Goal: Task Accomplishment & Management: Manage account settings

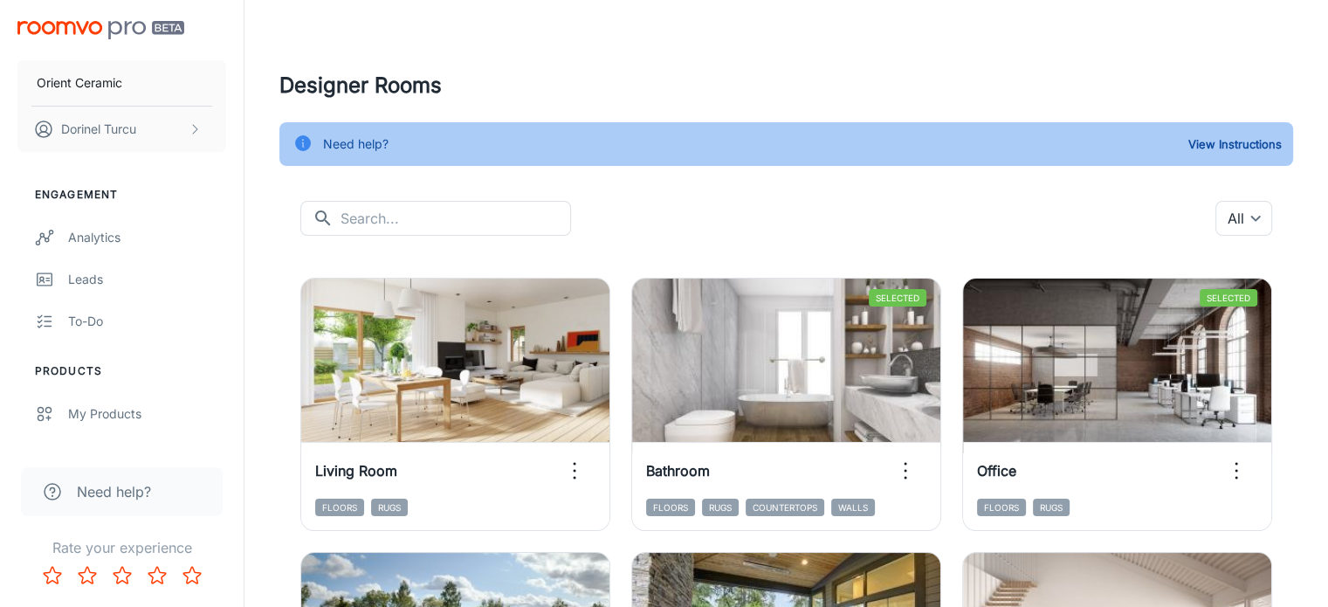
scroll to position [262, 0]
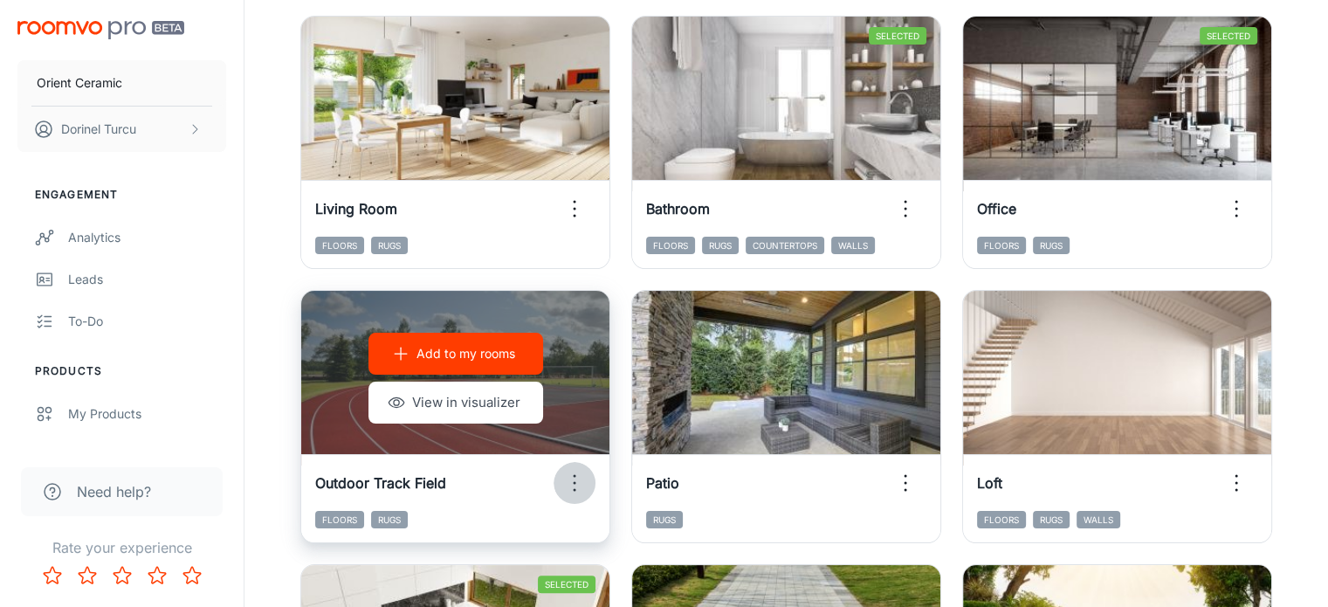
click at [588, 469] on icon "button" at bounding box center [574, 483] width 28 height 28
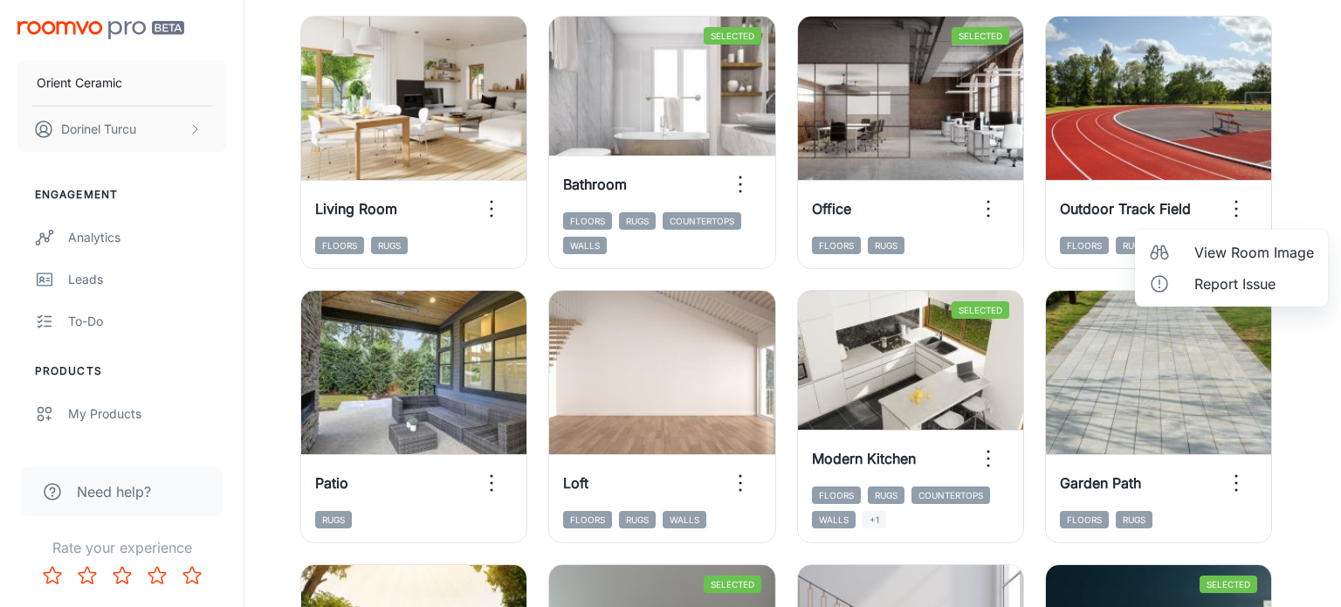
click at [1312, 162] on div at bounding box center [670, 303] width 1341 height 607
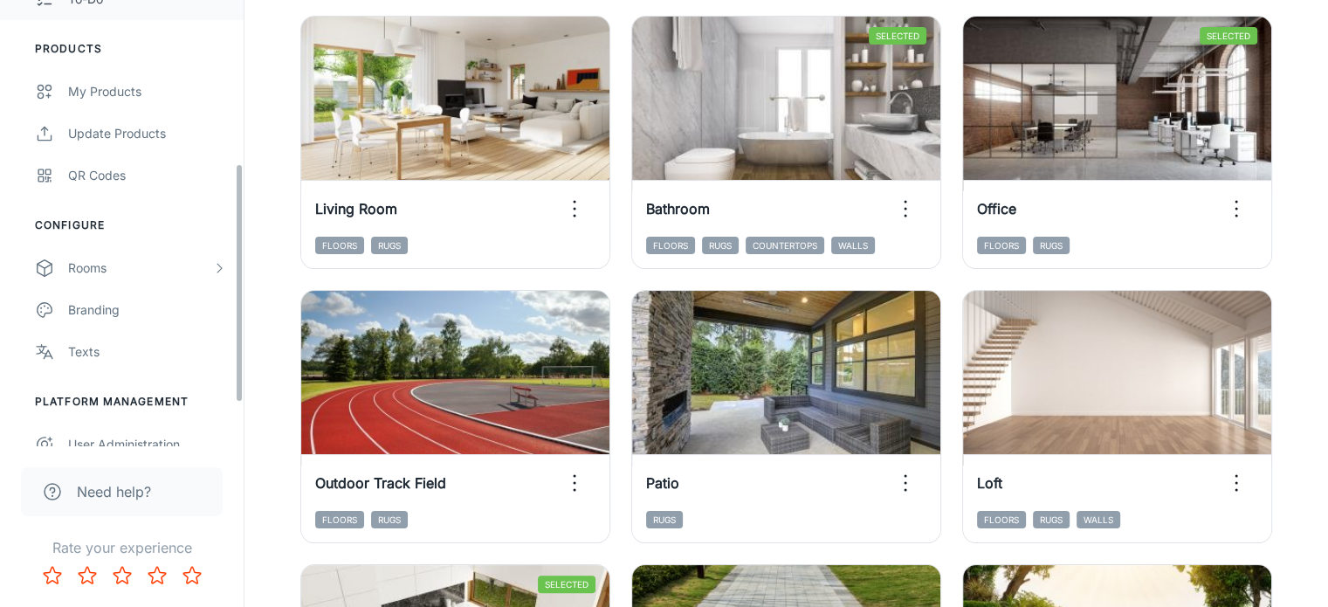
scroll to position [349, 0]
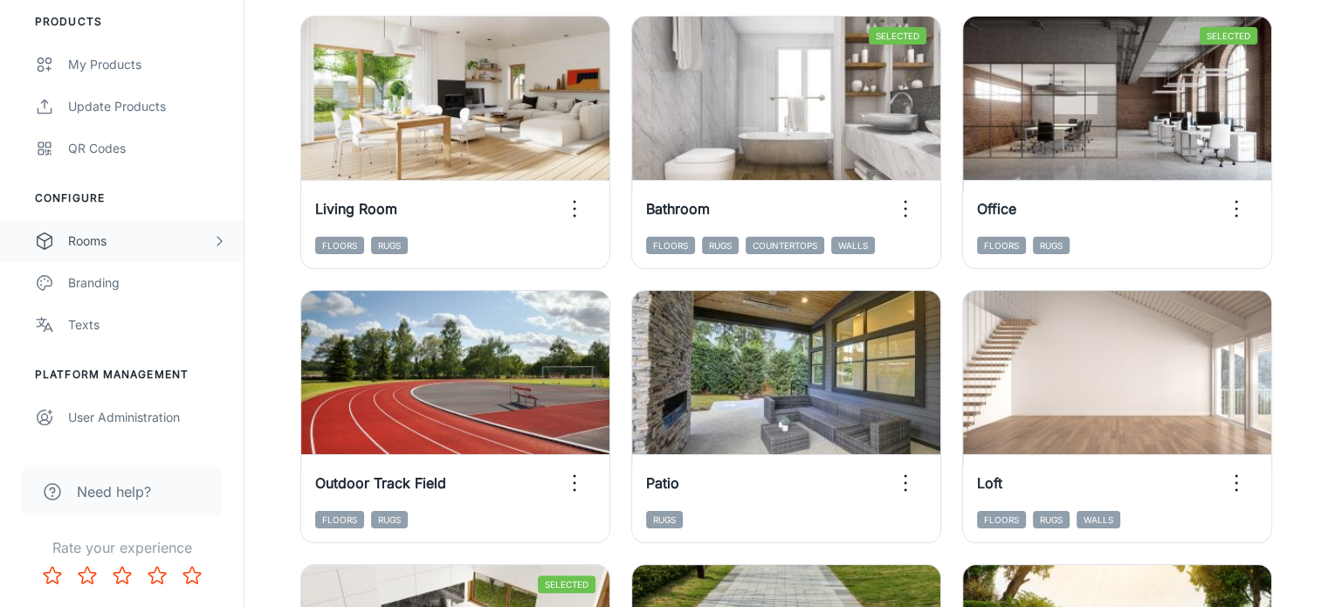
click at [104, 237] on div "Rooms" at bounding box center [140, 240] width 144 height 19
click at [133, 278] on div "My Rooms" at bounding box center [147, 282] width 158 height 19
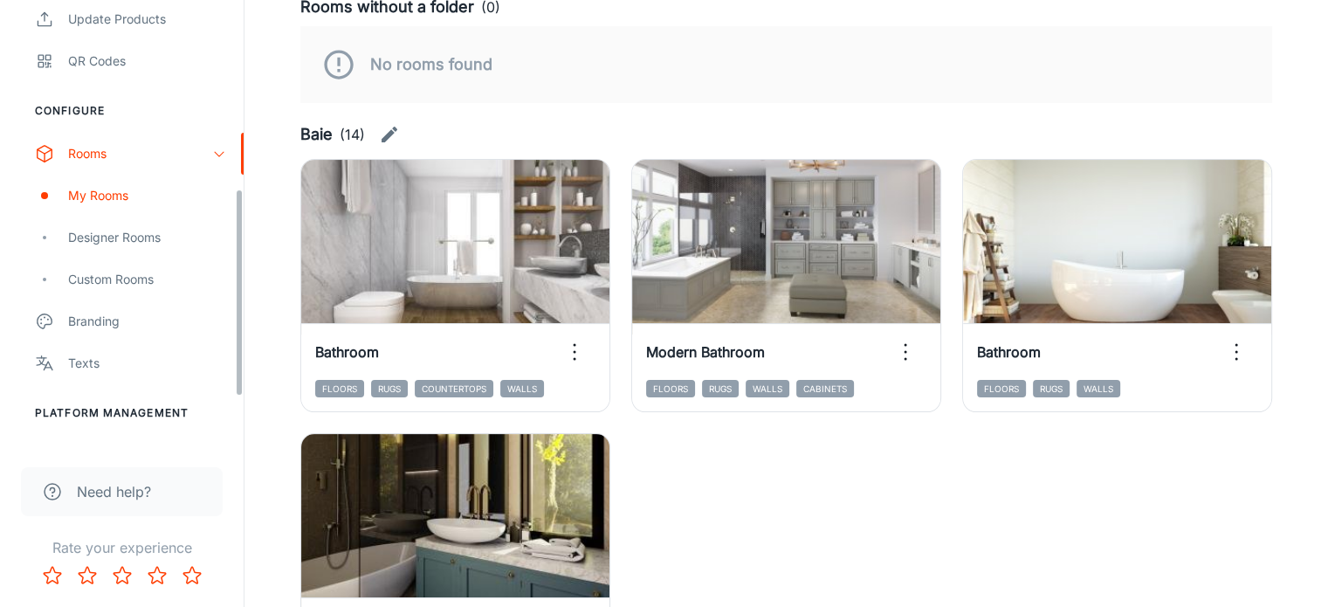
scroll to position [262, 0]
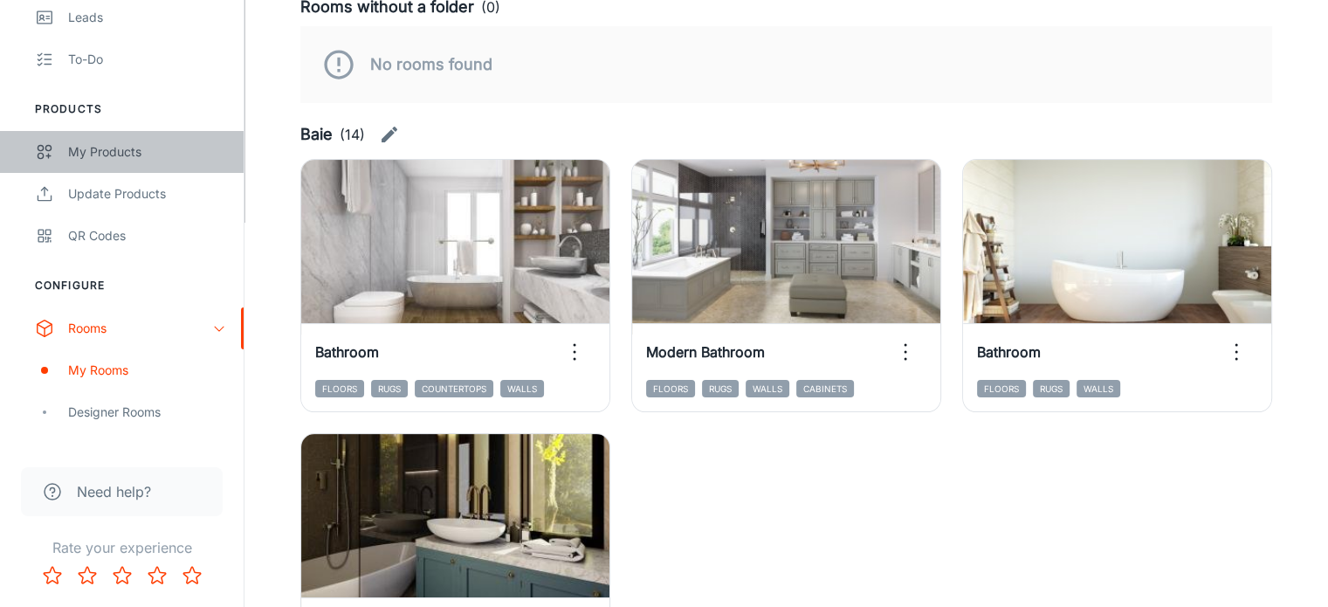
click at [154, 148] on div "My Products" at bounding box center [147, 151] width 158 height 19
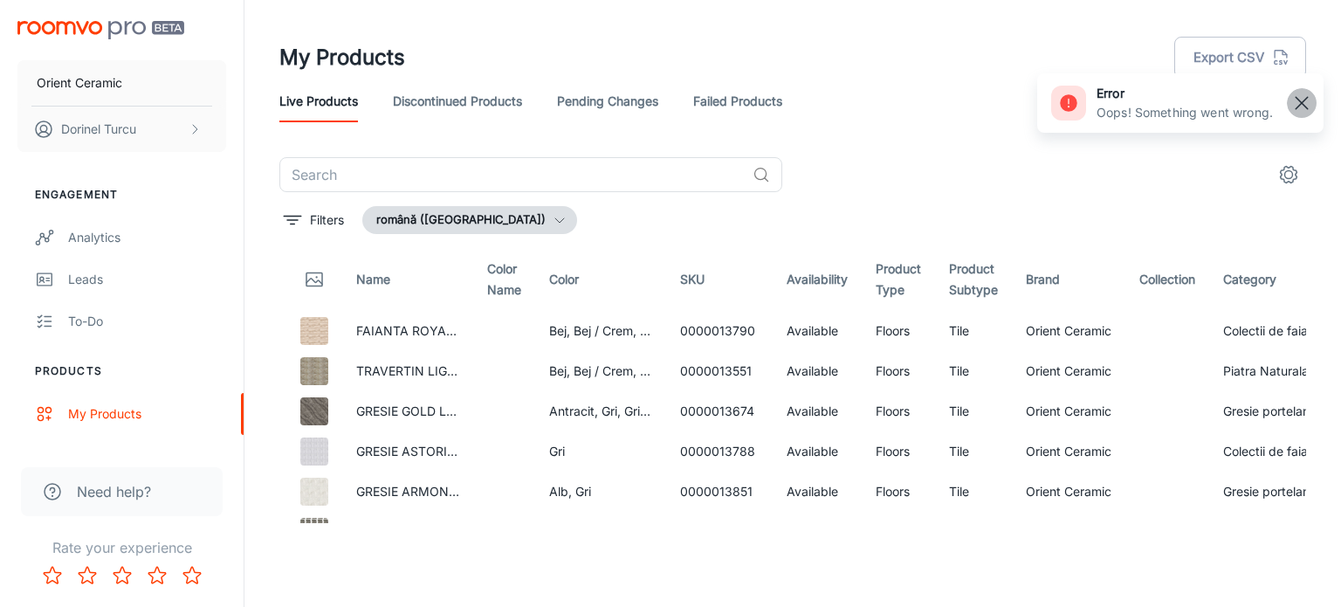
click at [1303, 93] on rect "button" at bounding box center [1301, 103] width 21 height 21
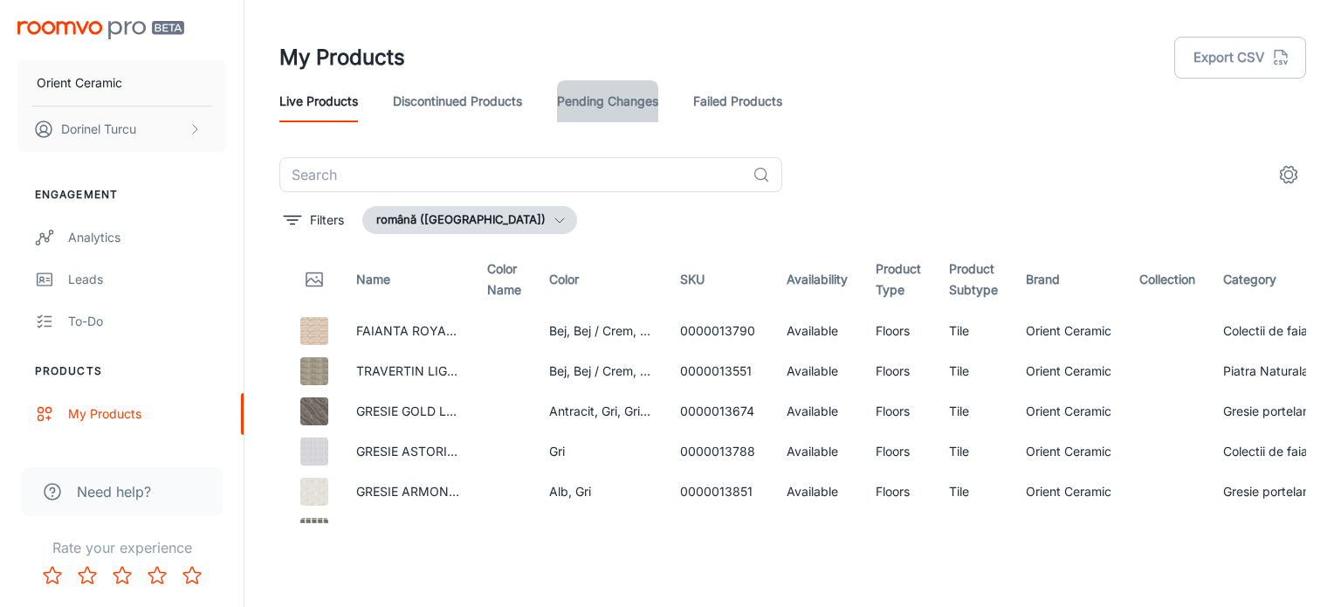
click at [597, 95] on link "Pending Changes" at bounding box center [607, 101] width 101 height 42
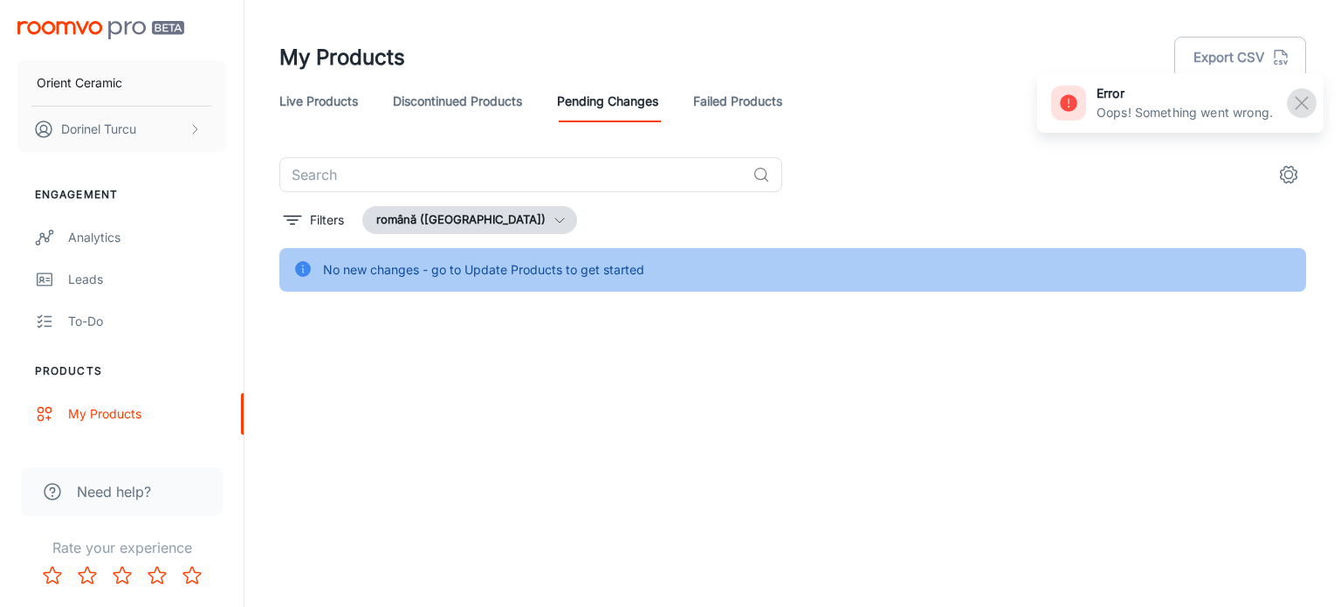
drag, startPoint x: 1301, startPoint y: 97, endPoint x: 1262, endPoint y: 104, distance: 39.9
click at [1299, 99] on rect "button" at bounding box center [1301, 103] width 21 height 21
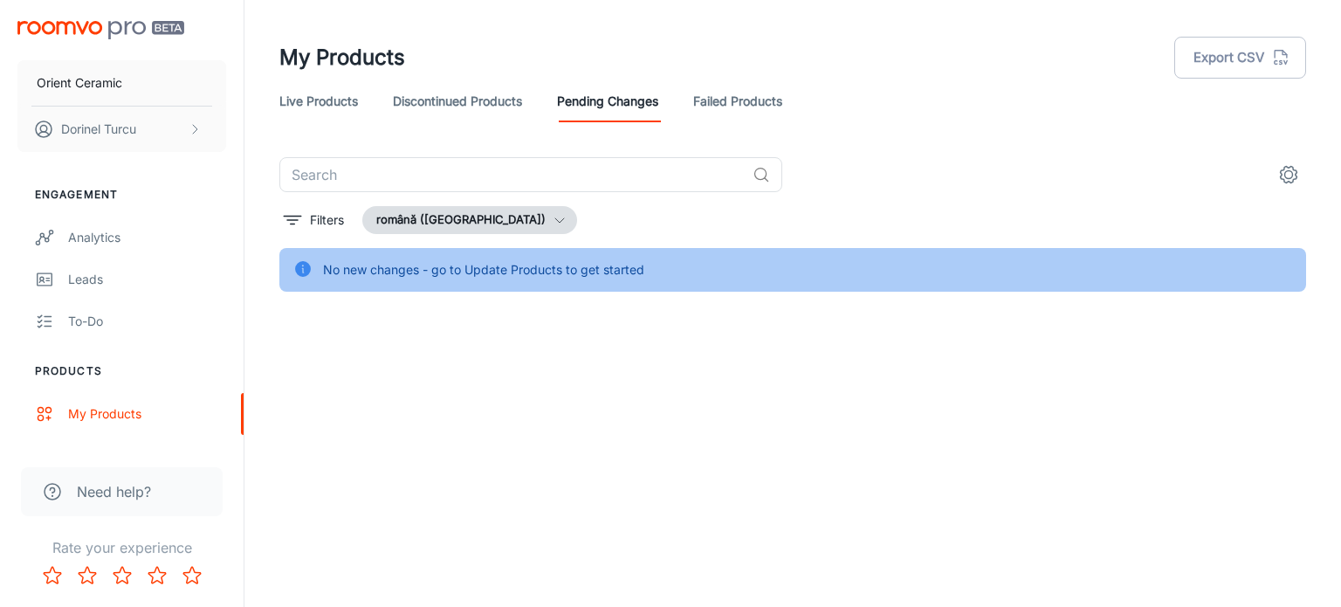
click at [782, 214] on div "Filters română ([GEOGRAPHIC_DATA])" at bounding box center [792, 220] width 1027 height 28
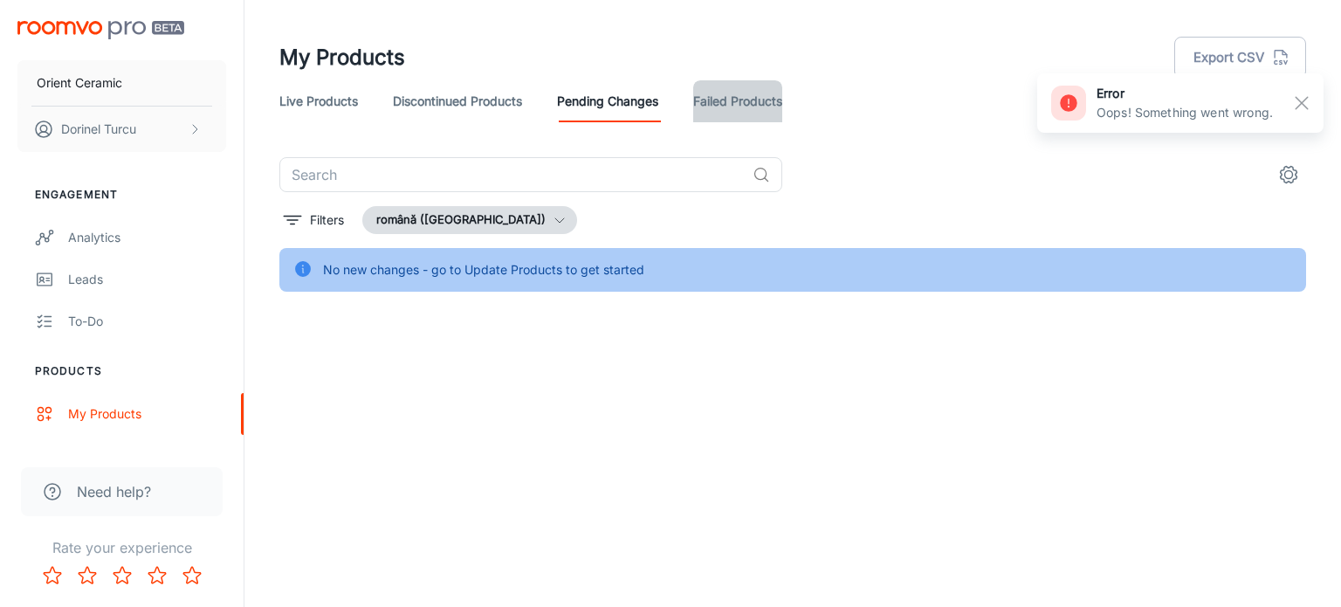
click at [712, 90] on link "Failed Products" at bounding box center [737, 101] width 89 height 42
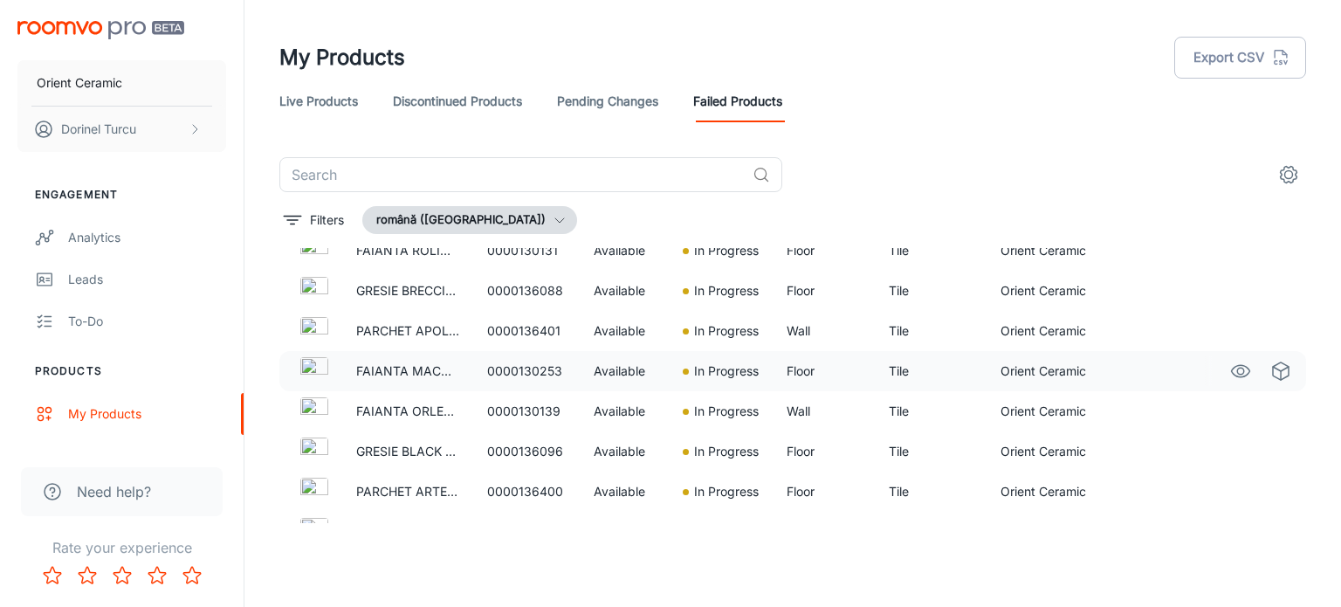
scroll to position [524, 0]
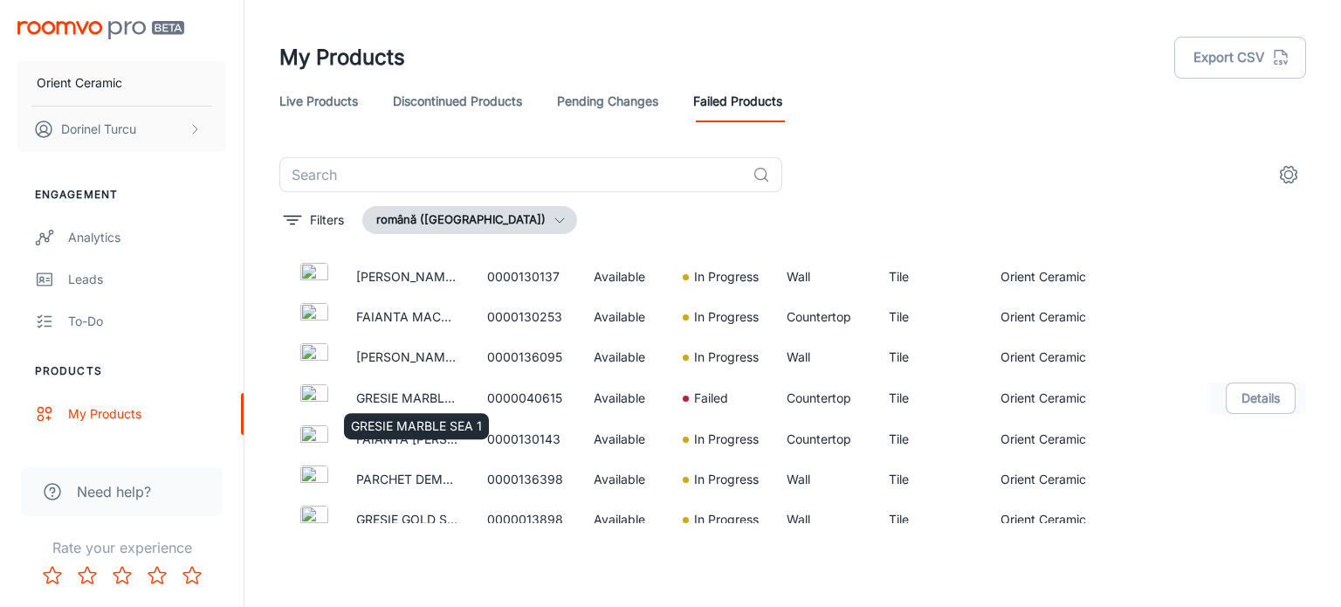
click at [370, 397] on p "GRESIE MARBLE SEA 1" at bounding box center [407, 398] width 103 height 19
copy p "GRESIE MARBLE SEA 1"
click at [1235, 400] on button "Details" at bounding box center [1261, 397] width 70 height 31
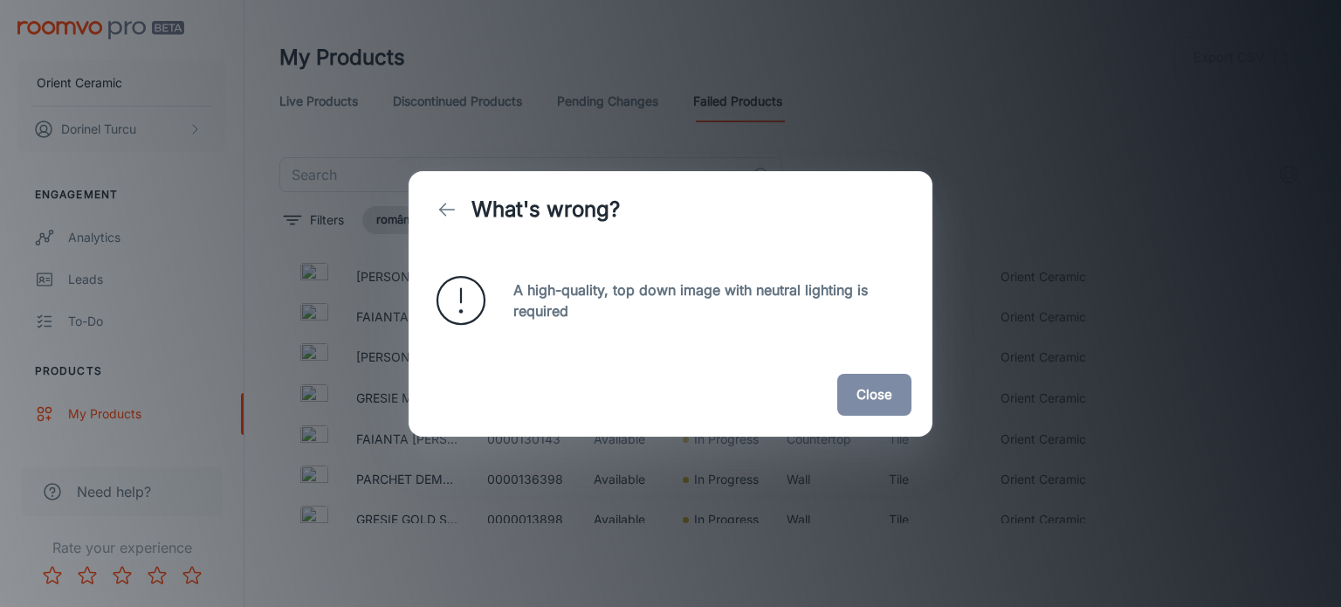
drag, startPoint x: 1235, startPoint y: 400, endPoint x: 884, endPoint y: 369, distance: 353.2
drag, startPoint x: 884, startPoint y: 369, endPoint x: 810, endPoint y: 332, distance: 82.4
click at [810, 332] on div "A high-quality, top down image with neutral lighting is required" at bounding box center [671, 300] width 524 height 105
click at [875, 401] on button "Close" at bounding box center [874, 395] width 74 height 42
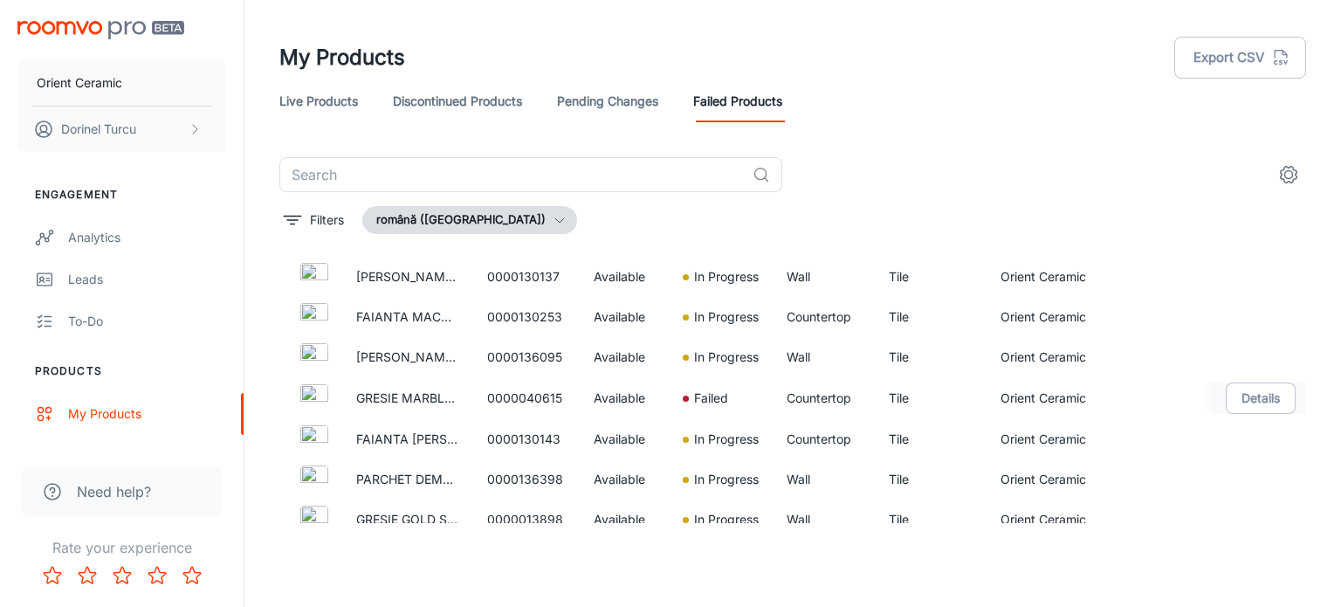
scroll to position [0, 0]
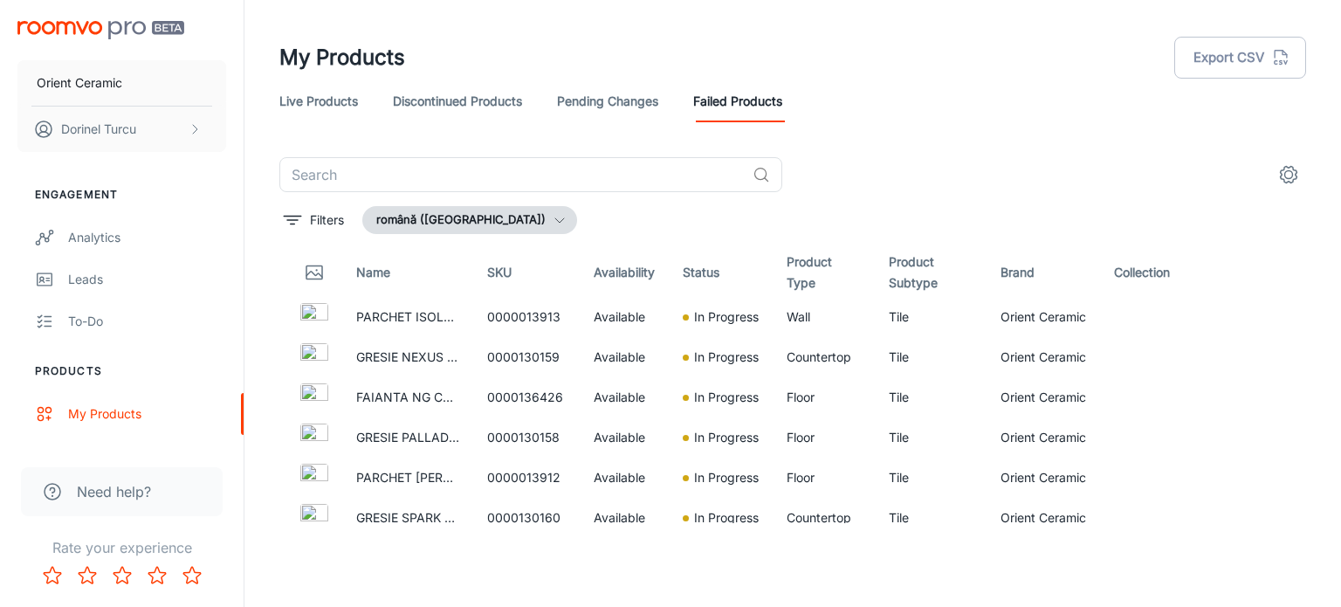
click at [705, 275] on th "Status" at bounding box center [721, 272] width 104 height 49
click at [339, 216] on p "Filters" at bounding box center [327, 219] width 34 height 19
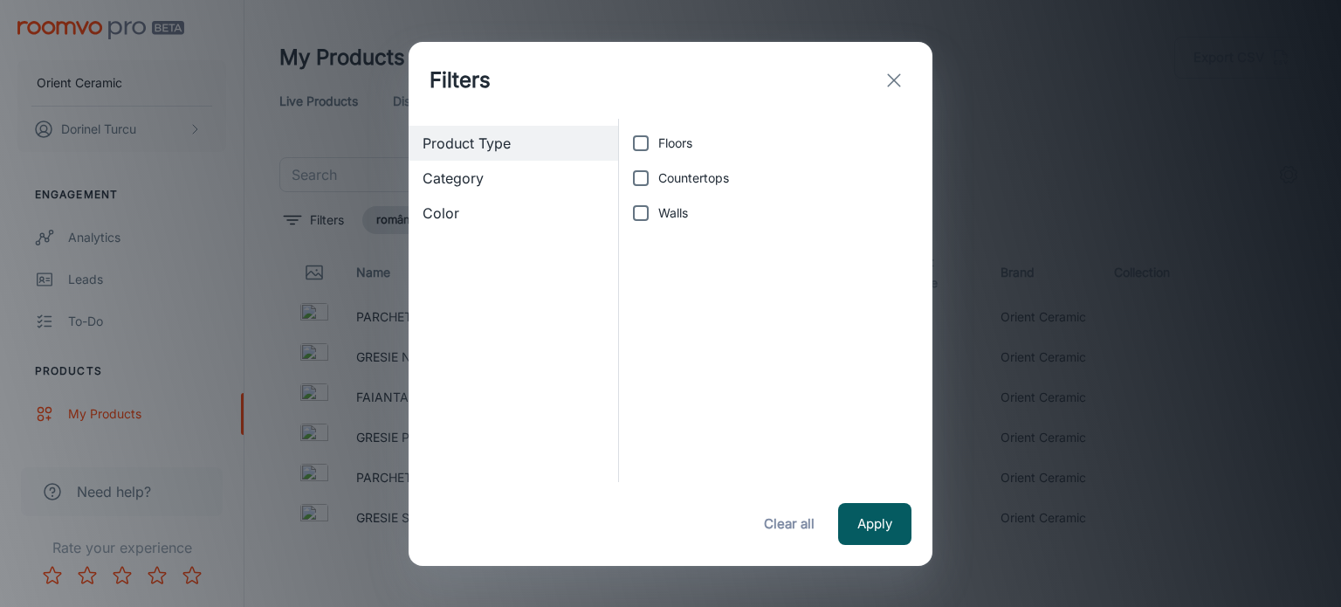
click at [563, 168] on span "Category" at bounding box center [514, 178] width 182 height 21
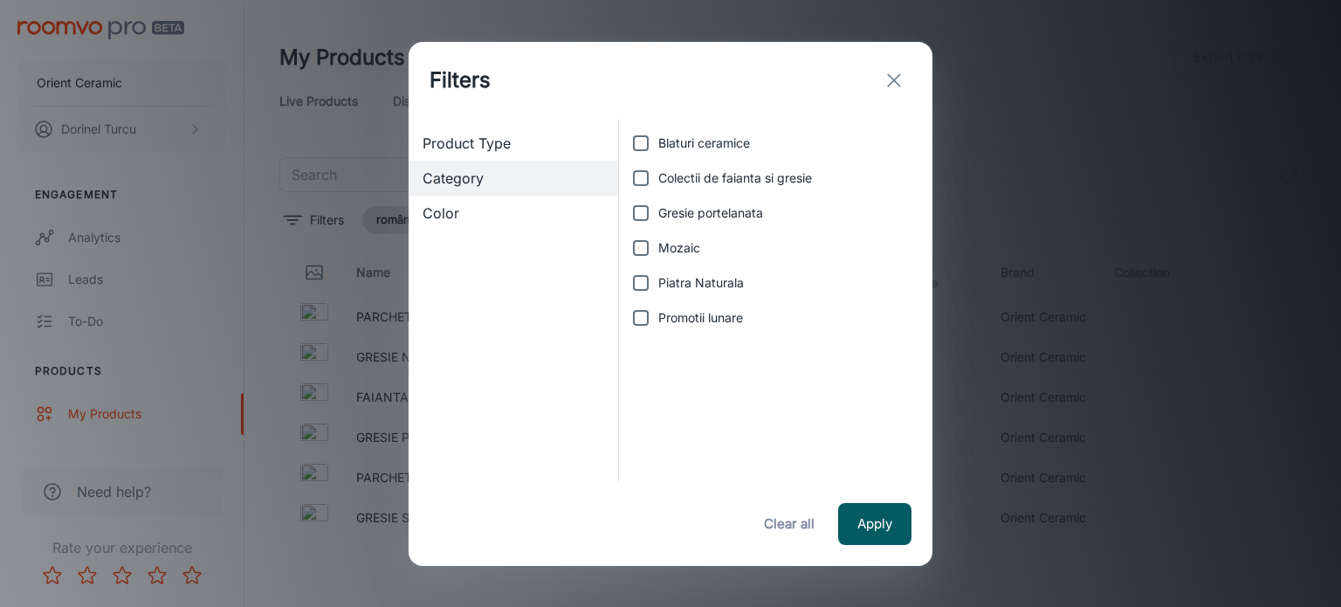
click at [535, 197] on div "Color" at bounding box center [514, 213] width 210 height 35
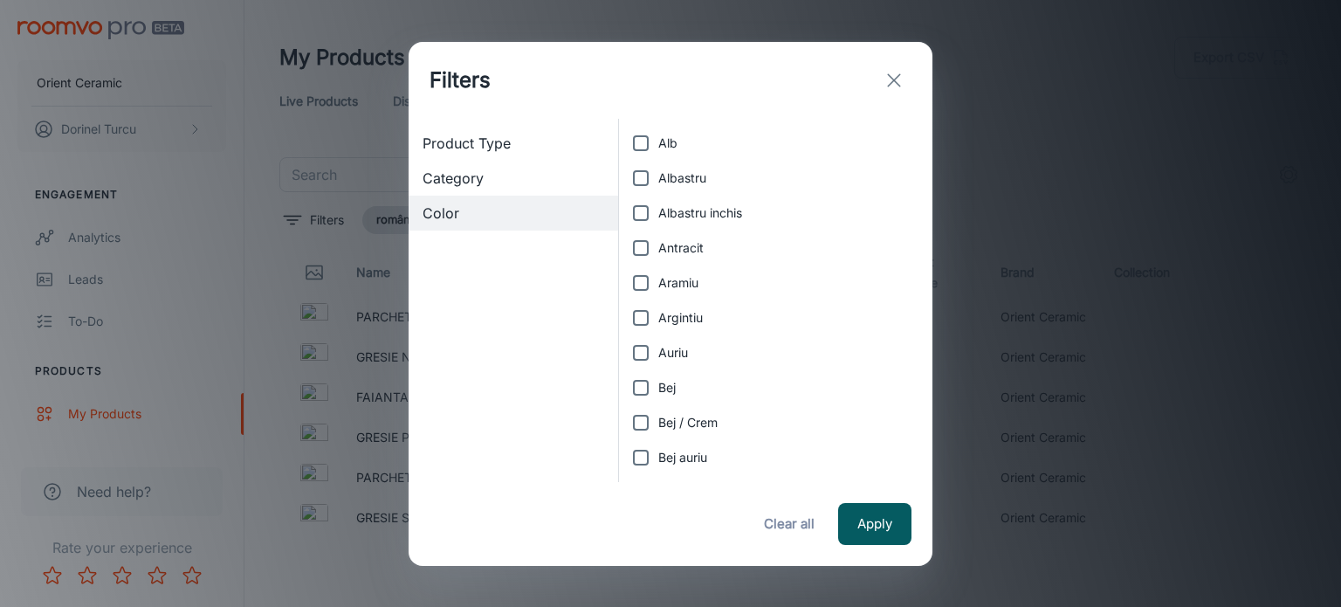
click at [537, 148] on span "Product Type" at bounding box center [514, 143] width 182 height 21
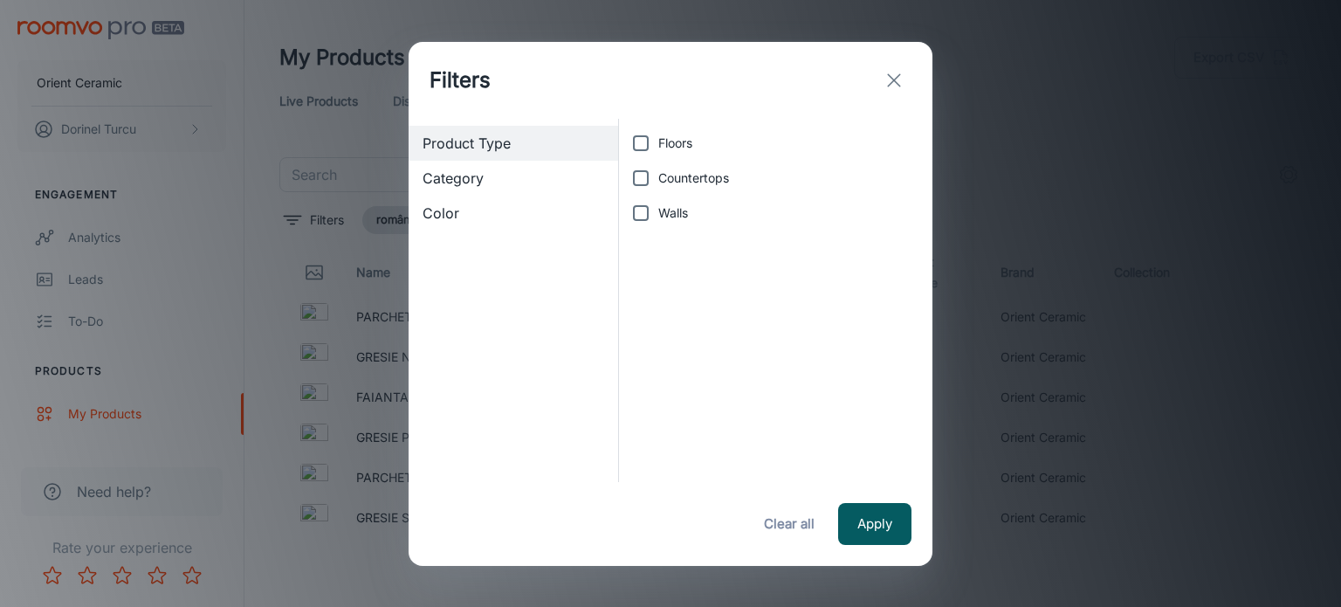
click at [890, 90] on icon "exit" at bounding box center [894, 80] width 21 height 21
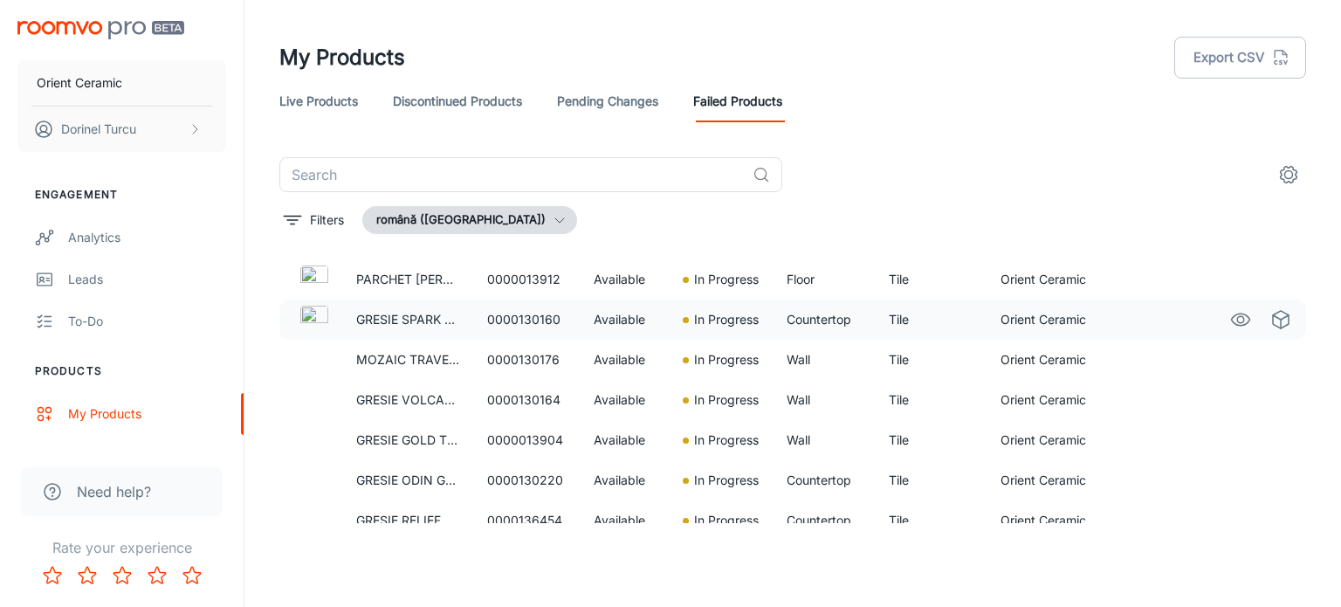
scroll to position [262, 0]
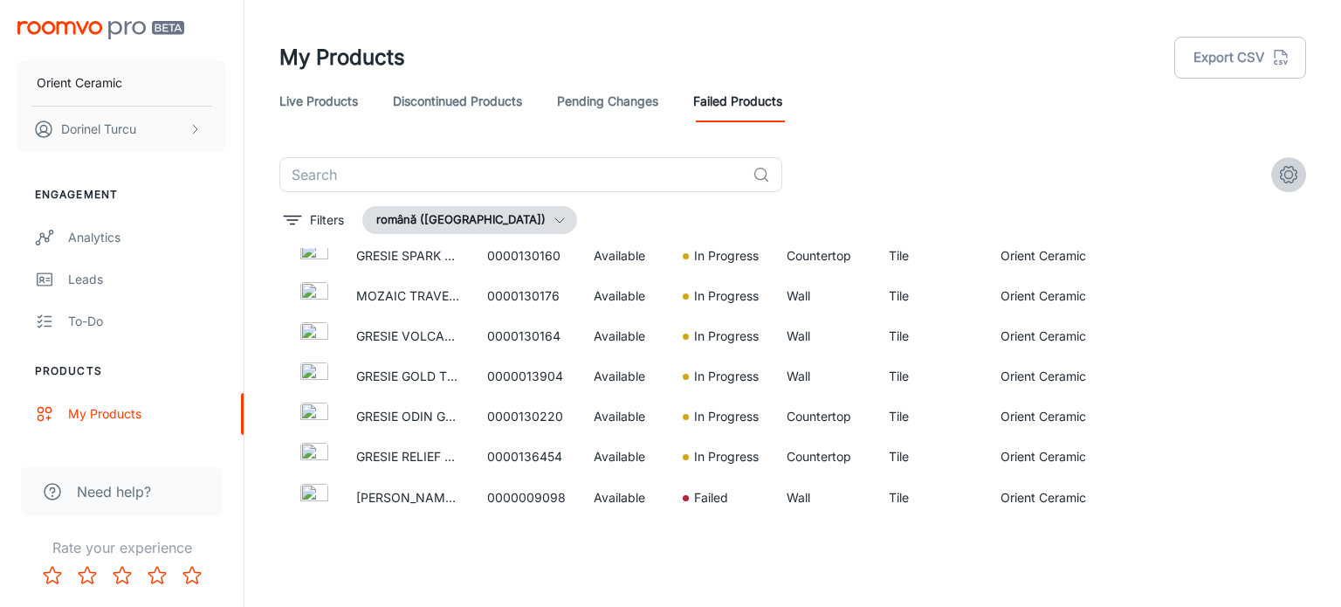
click at [1289, 177] on circle "settings" at bounding box center [1289, 175] width 8 height 8
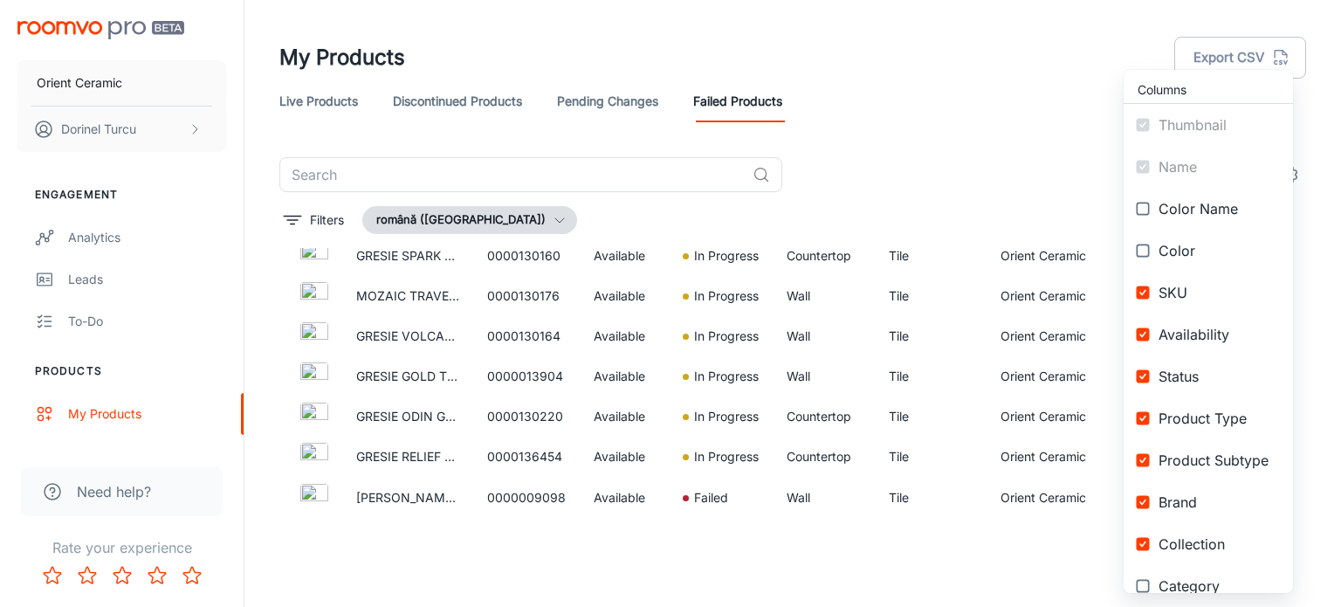
drag, startPoint x: 1292, startPoint y: 213, endPoint x: 1303, endPoint y: 416, distance: 203.7
click at [1293, 416] on div "Columns Thumbnail Name Color Name Color SKU Availability Status Product Type Pr…" at bounding box center [1208, 331] width 169 height 523
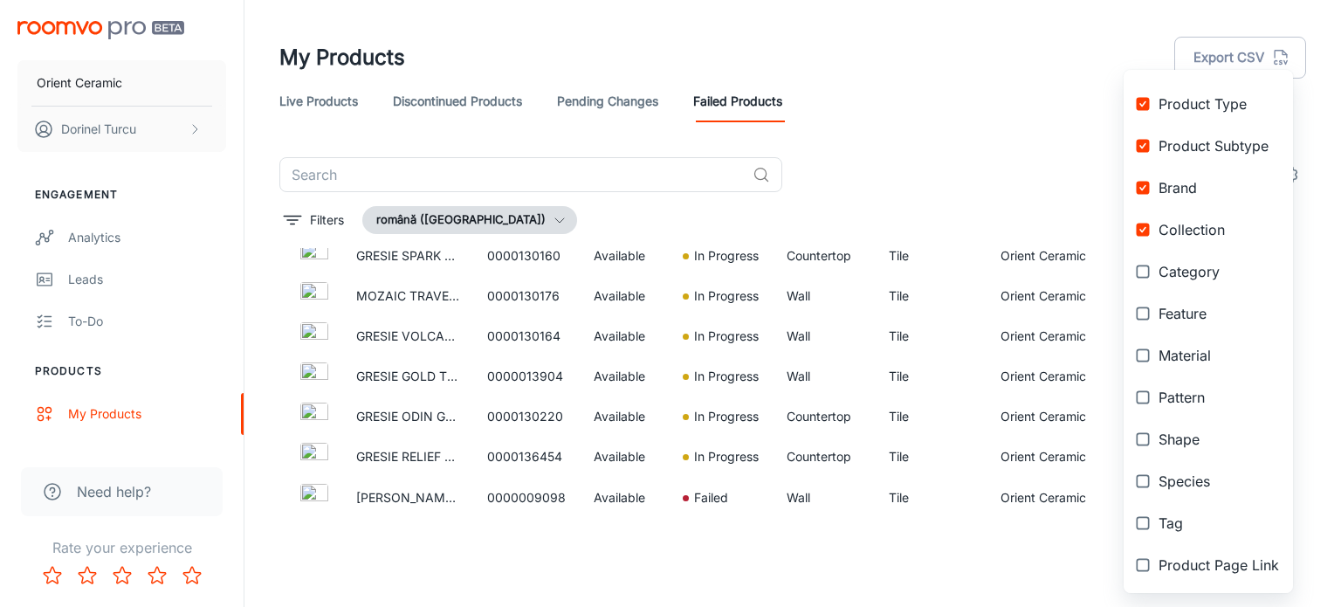
click at [949, 210] on div at bounding box center [670, 303] width 1341 height 607
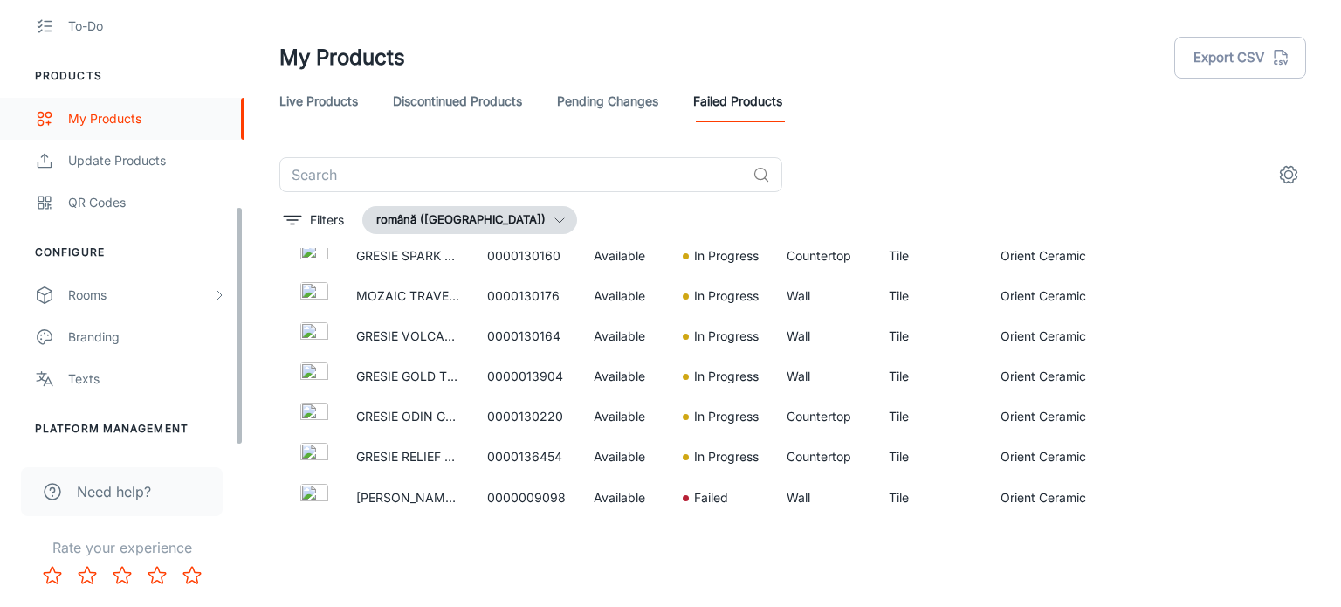
scroll to position [382, 0]
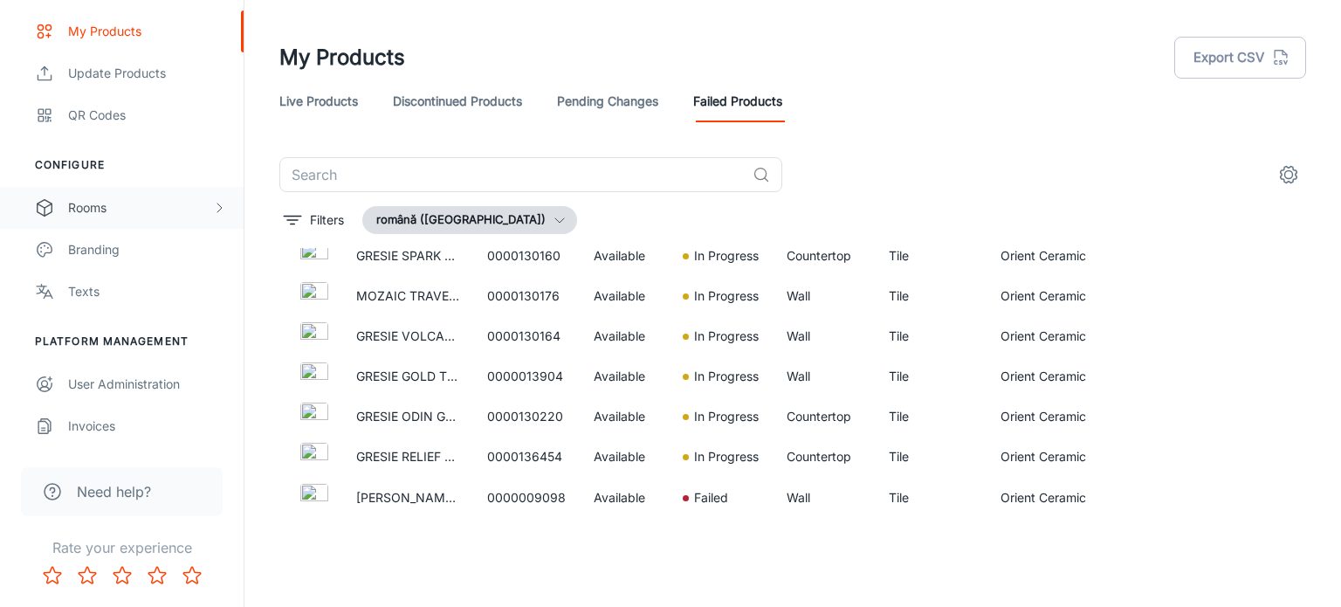
click at [137, 209] on div "Rooms" at bounding box center [140, 207] width 144 height 19
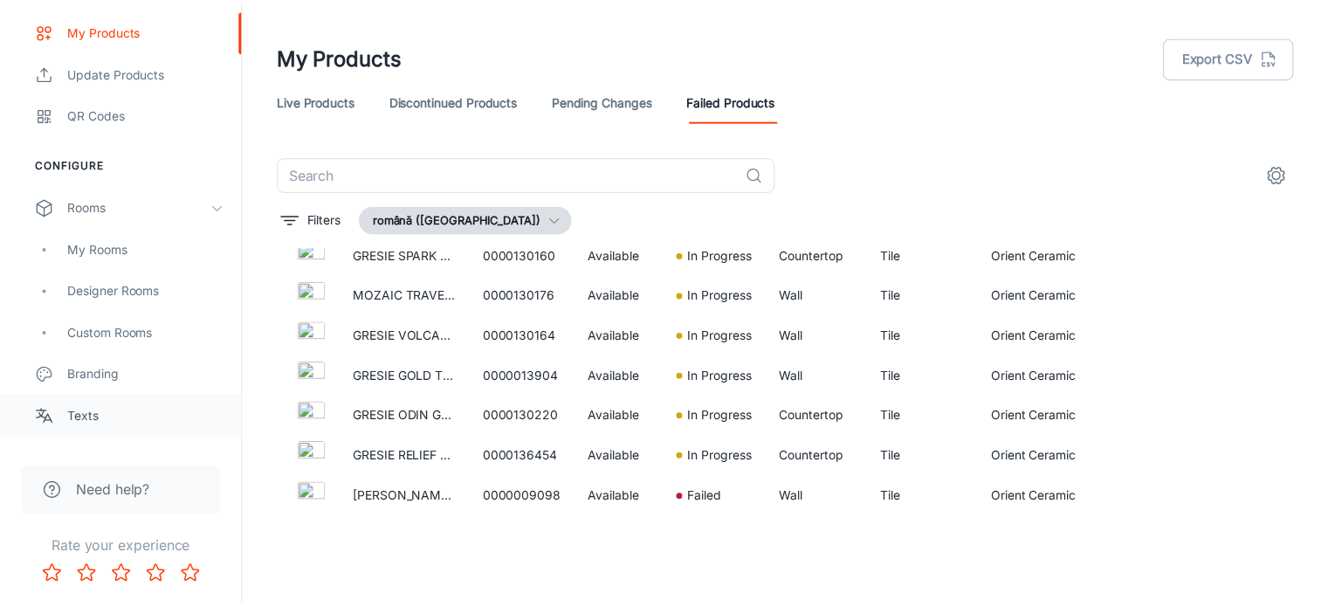
scroll to position [508, 0]
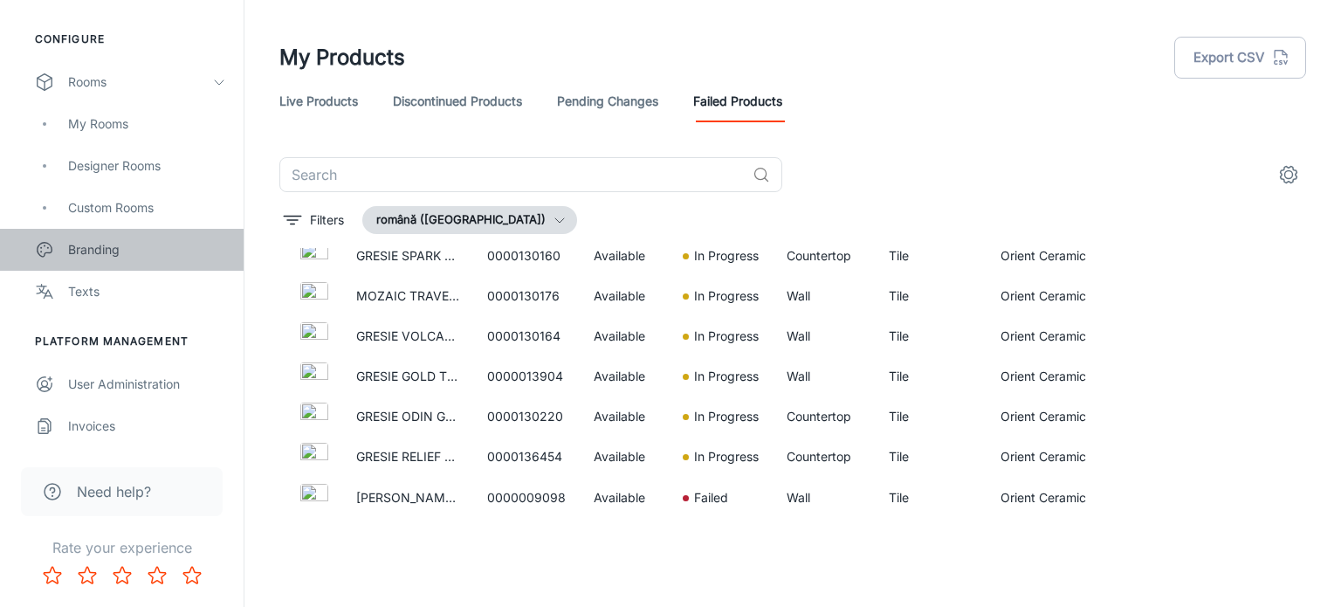
click at [101, 252] on div "Branding" at bounding box center [147, 249] width 158 height 19
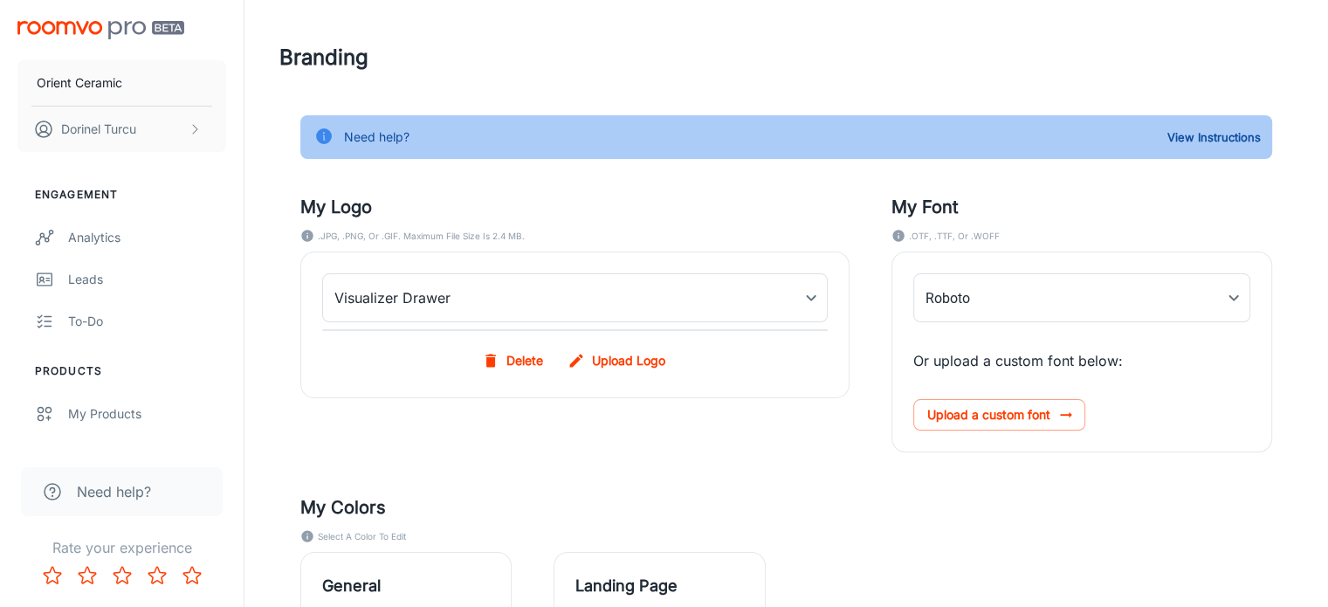
drag, startPoint x: 101, startPoint y: 252, endPoint x: 590, endPoint y: 230, distance: 489.4
click at [589, 224] on div "My Logo .JPG, .PNG, or .GIF. Maximum file size is 2.4 MB. Visualizer Drawer myD…" at bounding box center [553, 302] width 591 height 300
